Goal: Book appointment/travel/reservation

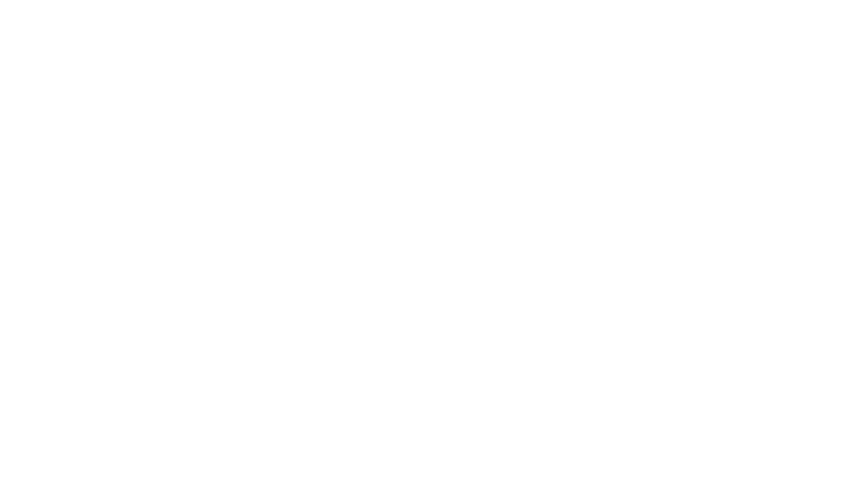
select select "**"
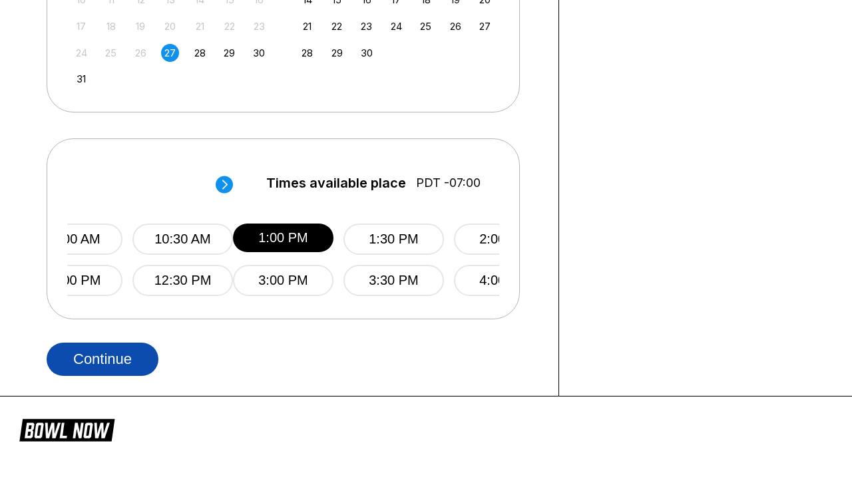
click at [106, 358] on button "Continue" at bounding box center [103, 359] width 112 height 33
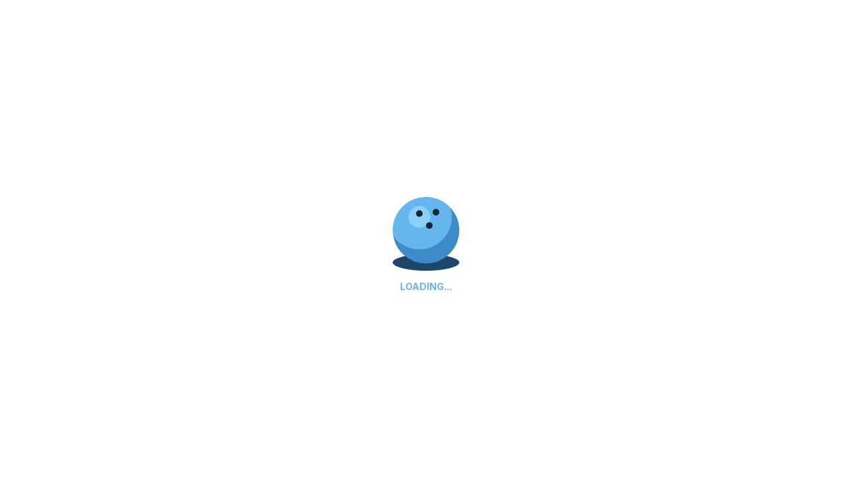
select select "**"
